Goal: Ask a question

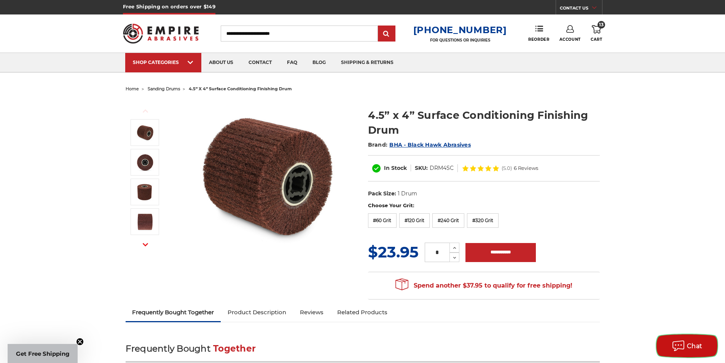
drag, startPoint x: 684, startPoint y: 334, endPoint x: 687, endPoint y: 342, distance: 8.1
click at [686, 339] on button "Chat" at bounding box center [686, 345] width 61 height 23
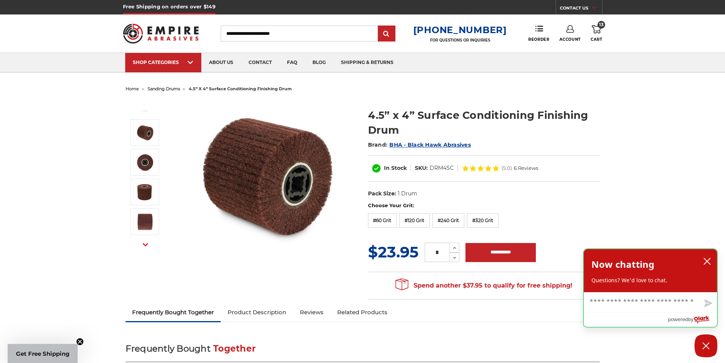
click at [661, 274] on div "Now chatting Questions? We'd love to chat." at bounding box center [650, 269] width 118 height 27
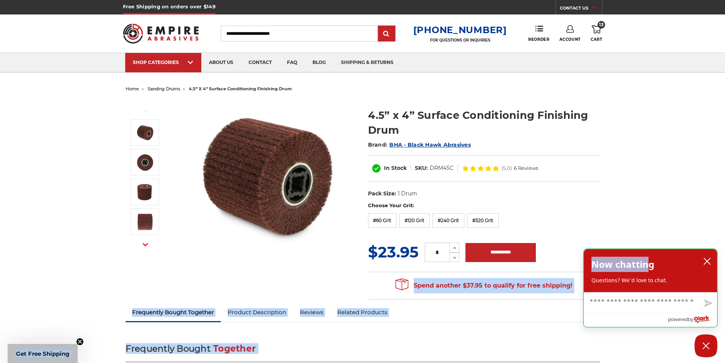
drag, startPoint x: 649, startPoint y: 266, endPoint x: 642, endPoint y: 233, distance: 34.0
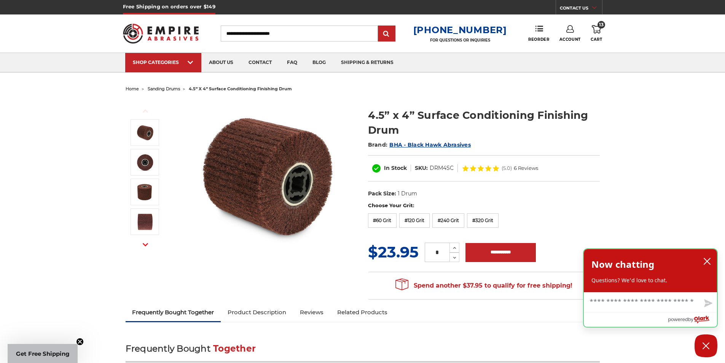
click at [648, 270] on h2 "Now chatting" at bounding box center [622, 263] width 63 height 15
